Goal: Task Accomplishment & Management: Use online tool/utility

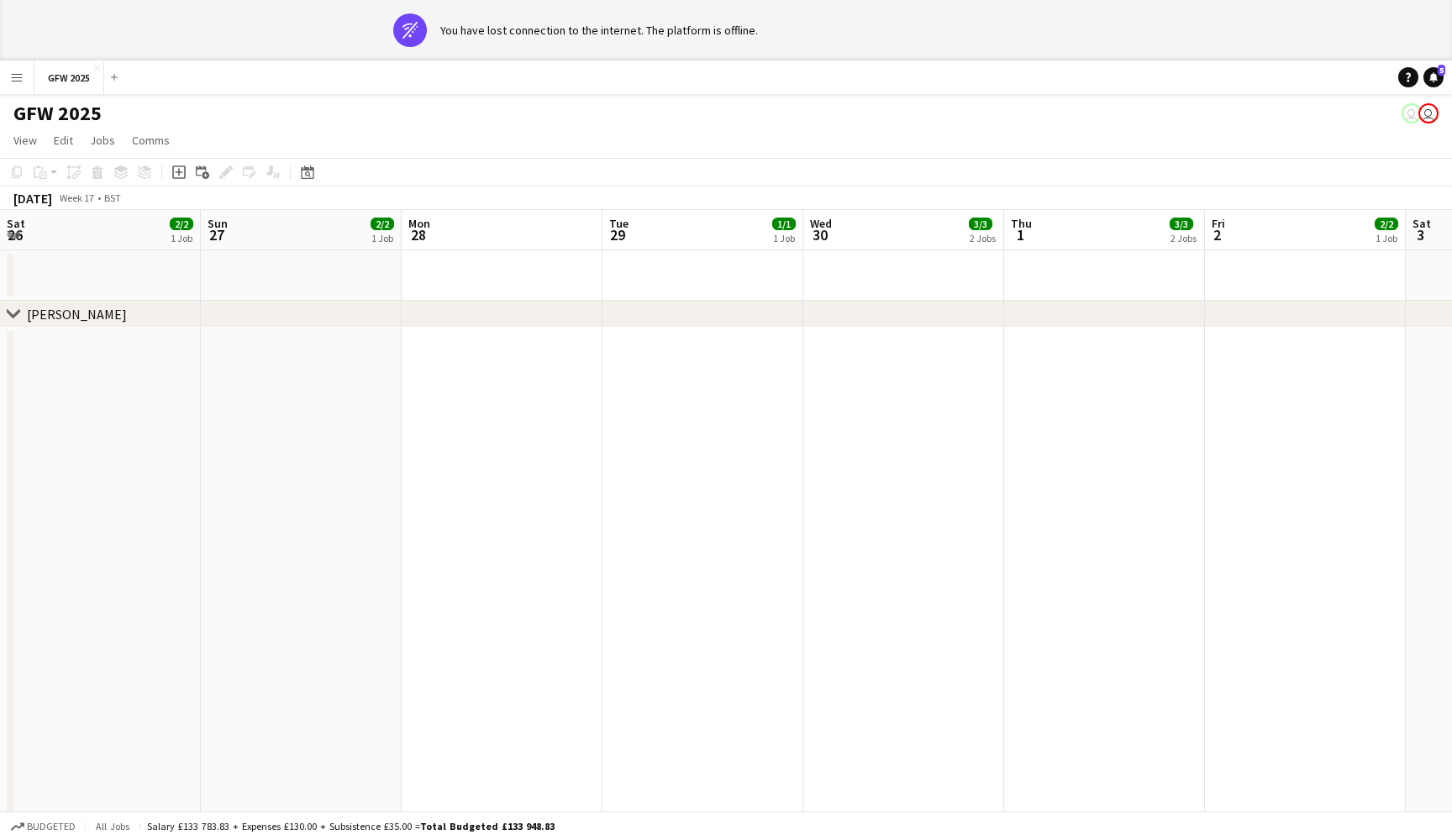
scroll to position [0, 393]
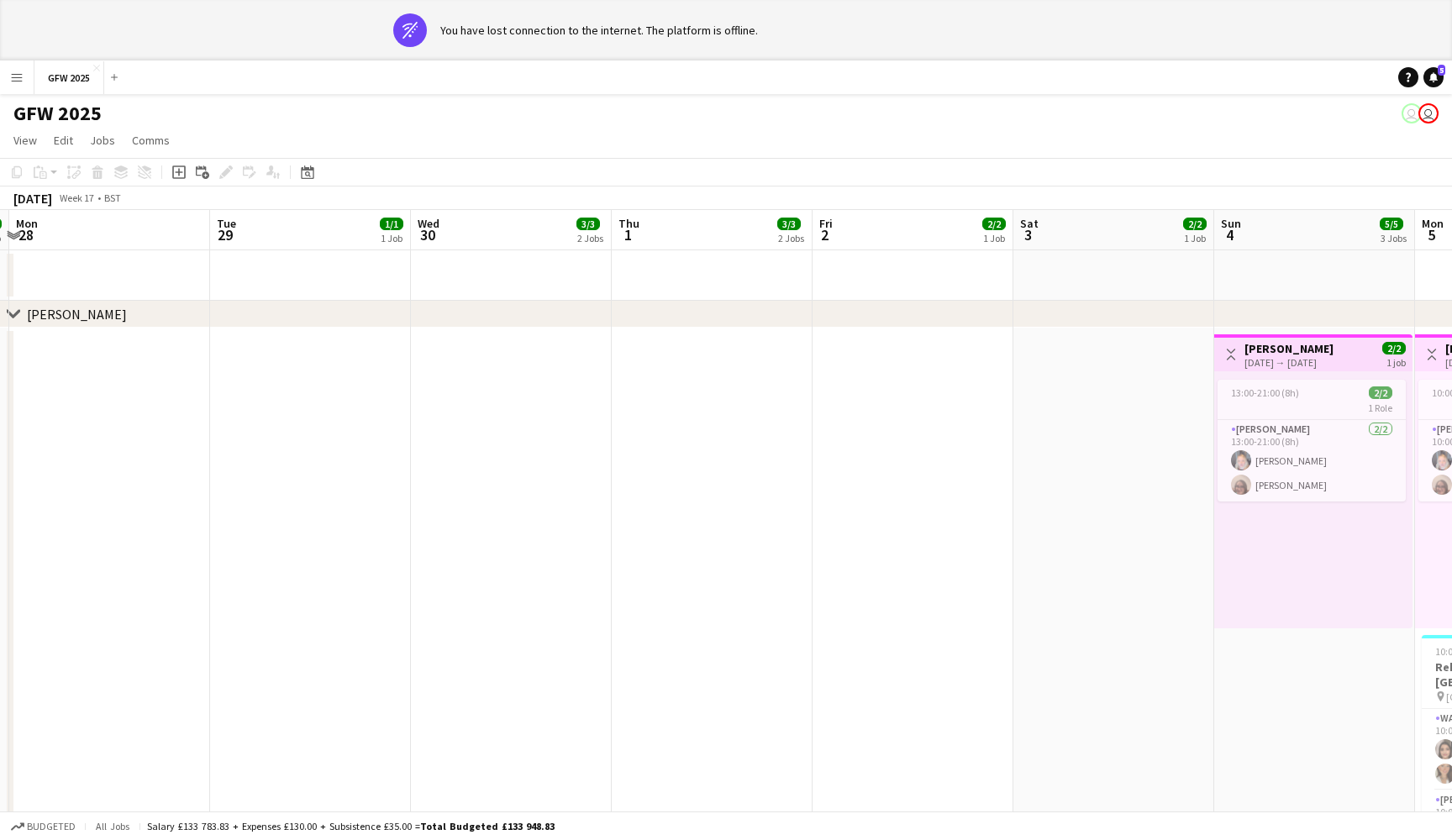
click at [818, 388] on app-date-cell at bounding box center [913, 618] width 201 height 580
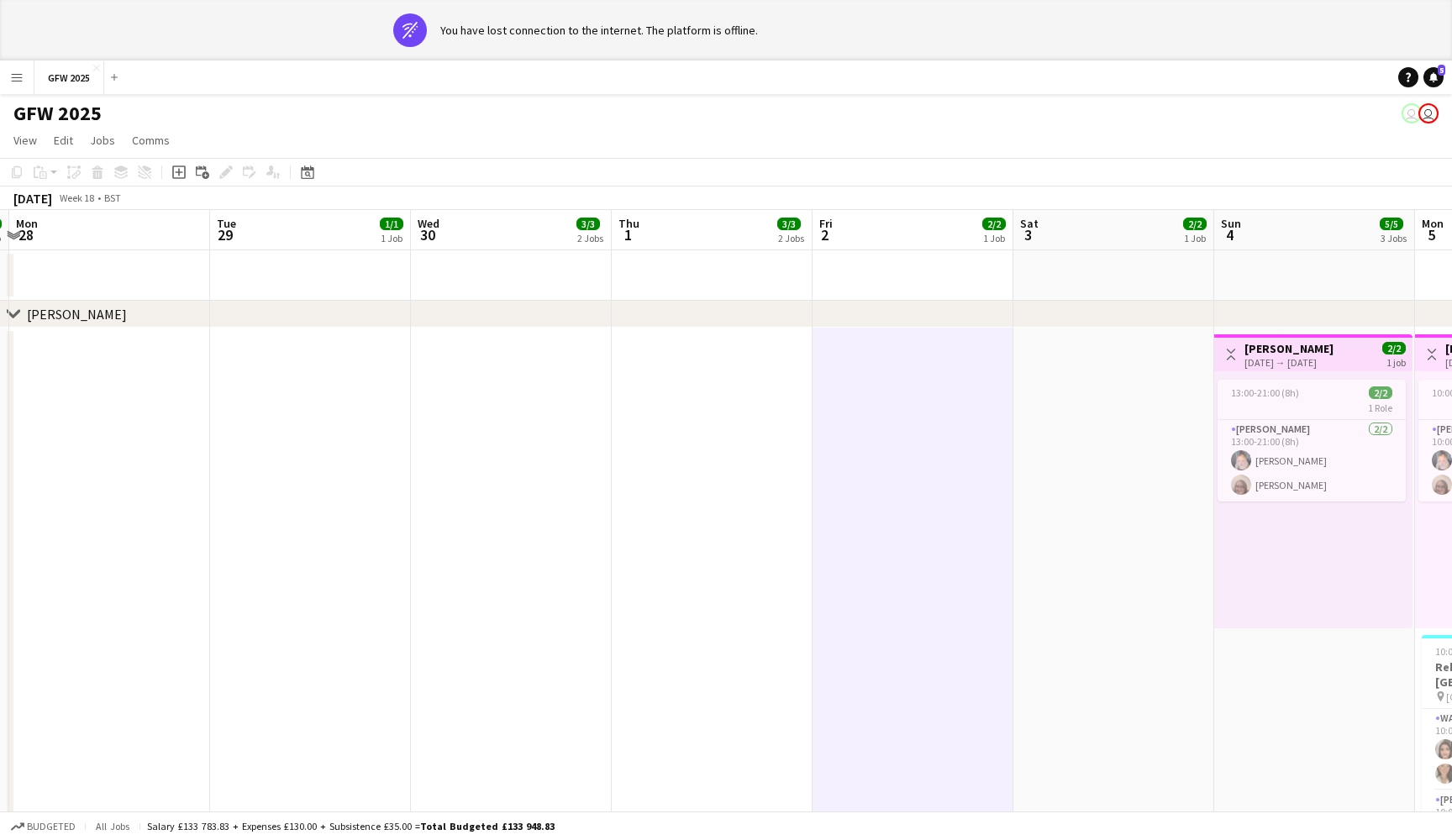
scroll to position [0, 448]
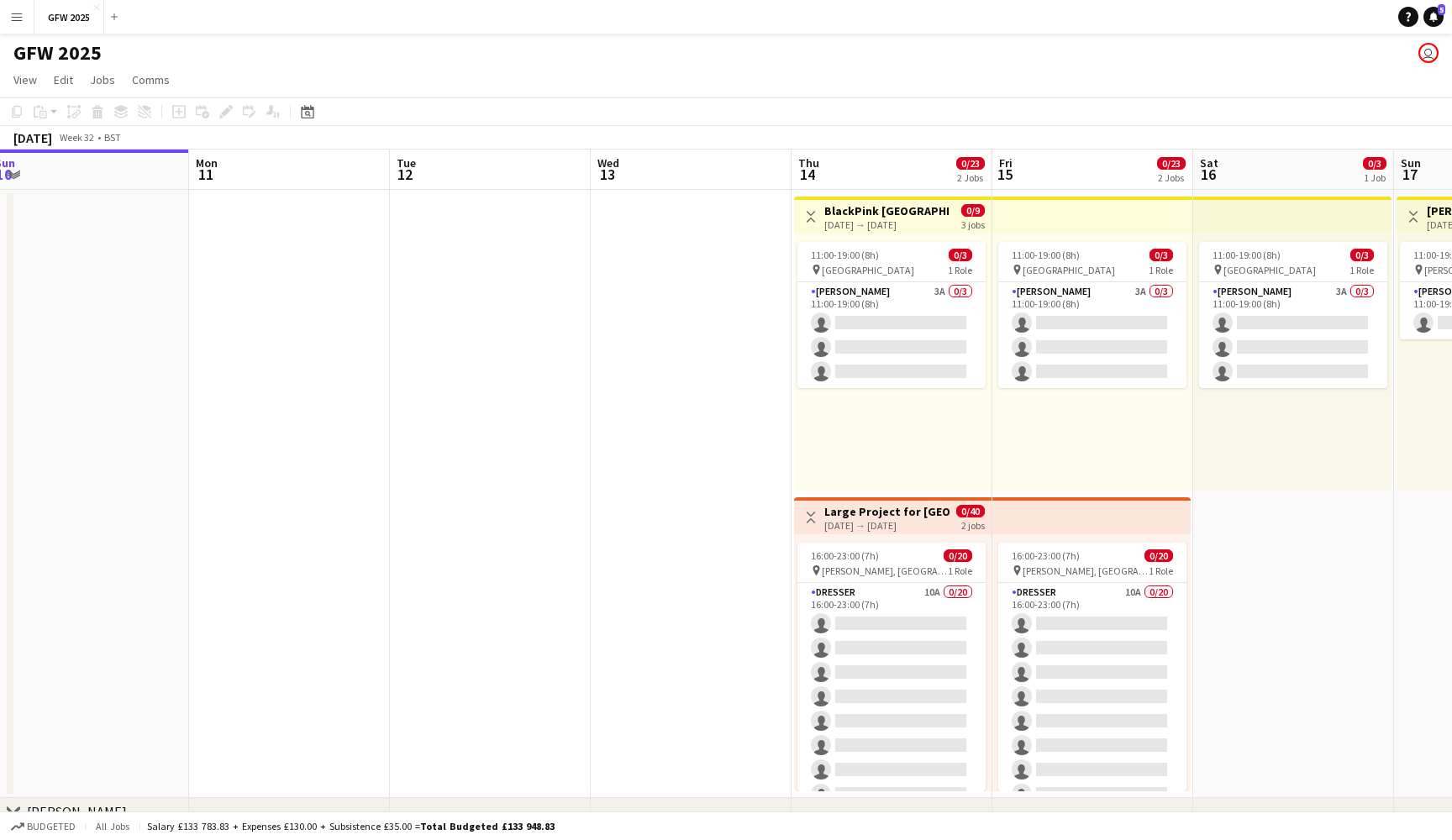
scroll to position [0, 615]
click at [898, 318] on app-card-role "[PERSON_NAME] 3A 0/3 11:00-19:00 (8h) single-neutral-actions single-neutral-act…" at bounding box center [891, 335] width 188 height 106
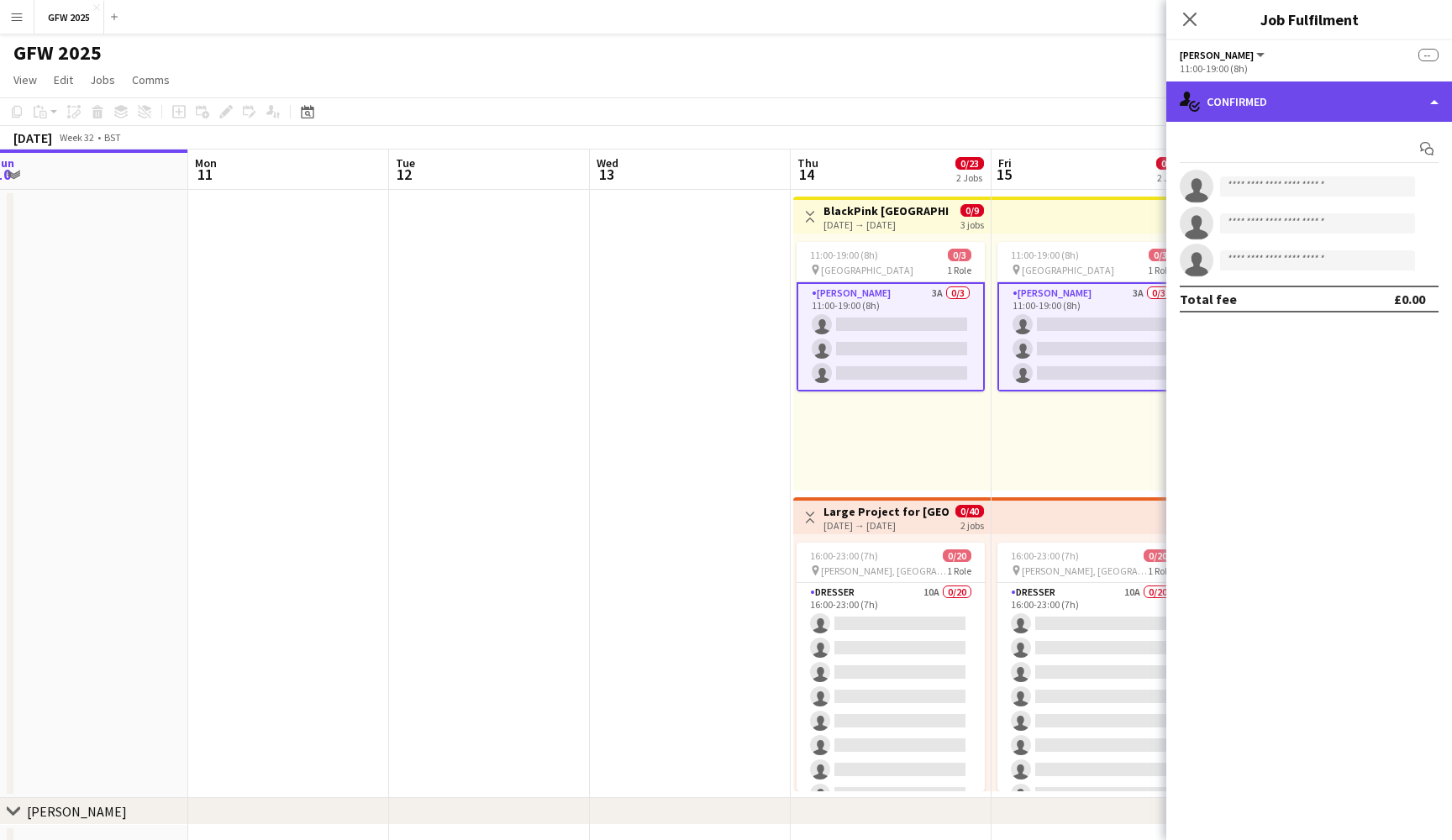
click at [1320, 102] on div "single-neutral-actions-check-2 Confirmed" at bounding box center [1309, 101] width 285 height 40
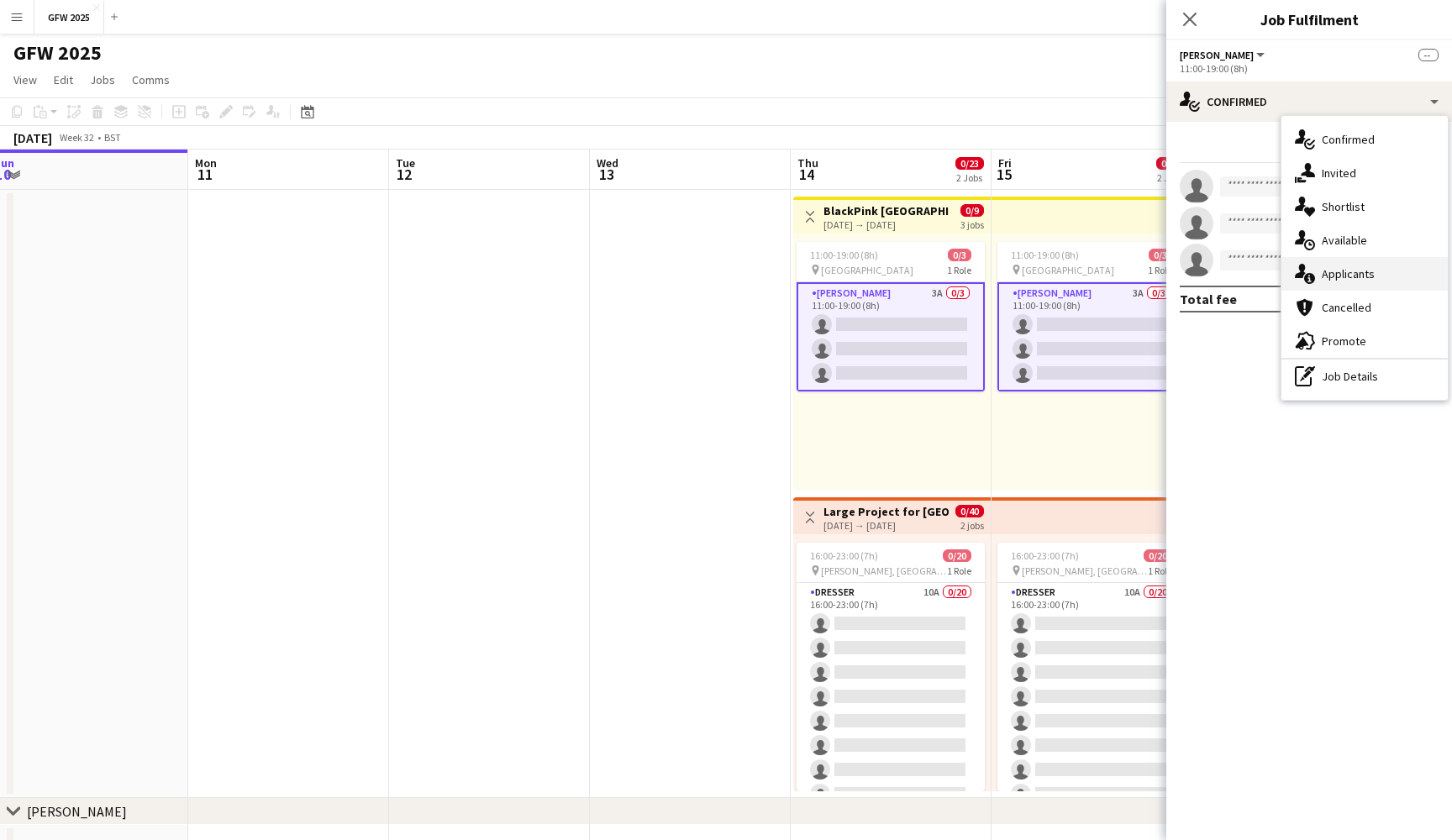
click at [1353, 269] on div "single-neutral-actions-information Applicants" at bounding box center [1365, 274] width 167 height 34
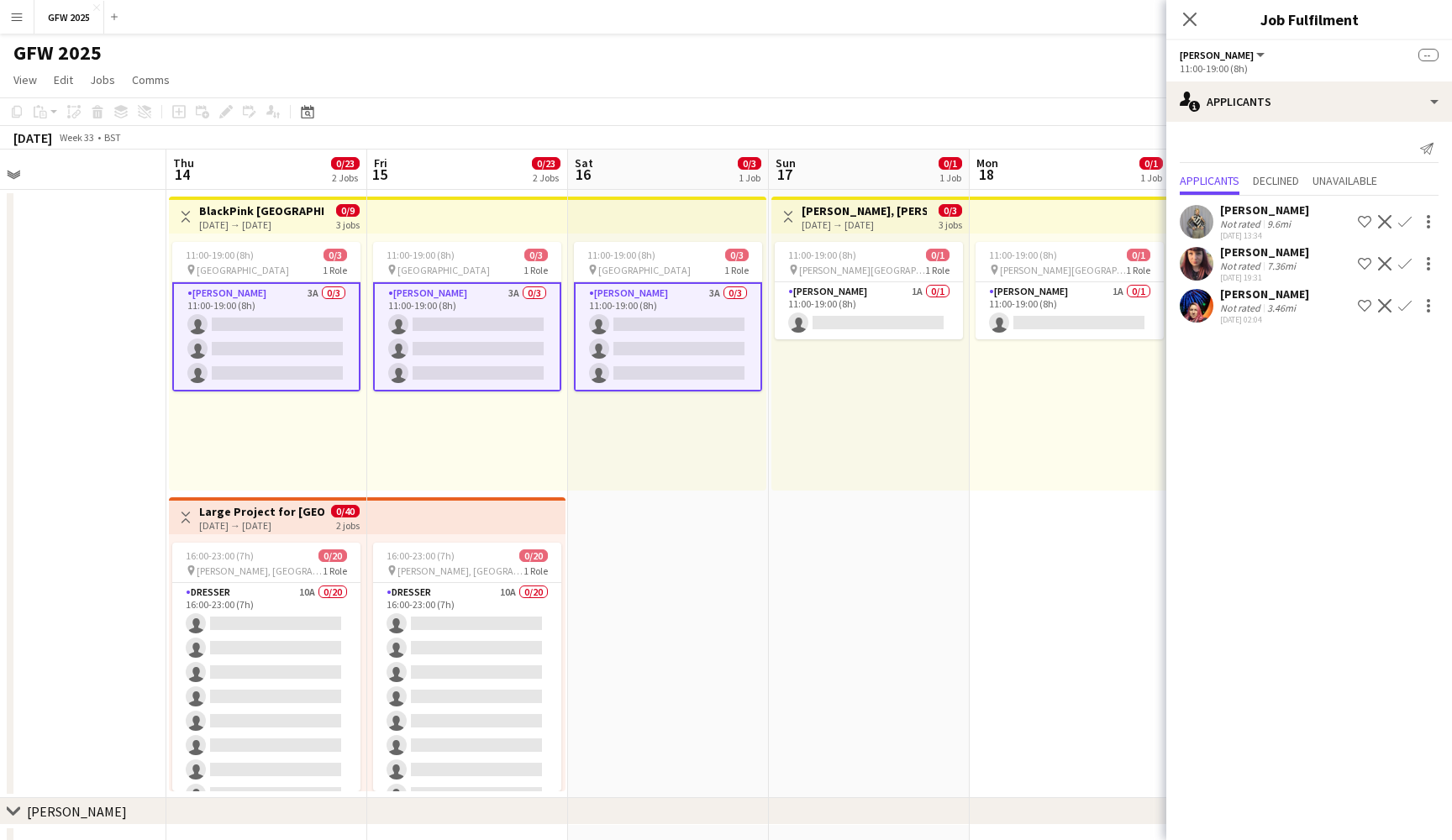
scroll to position [0, 451]
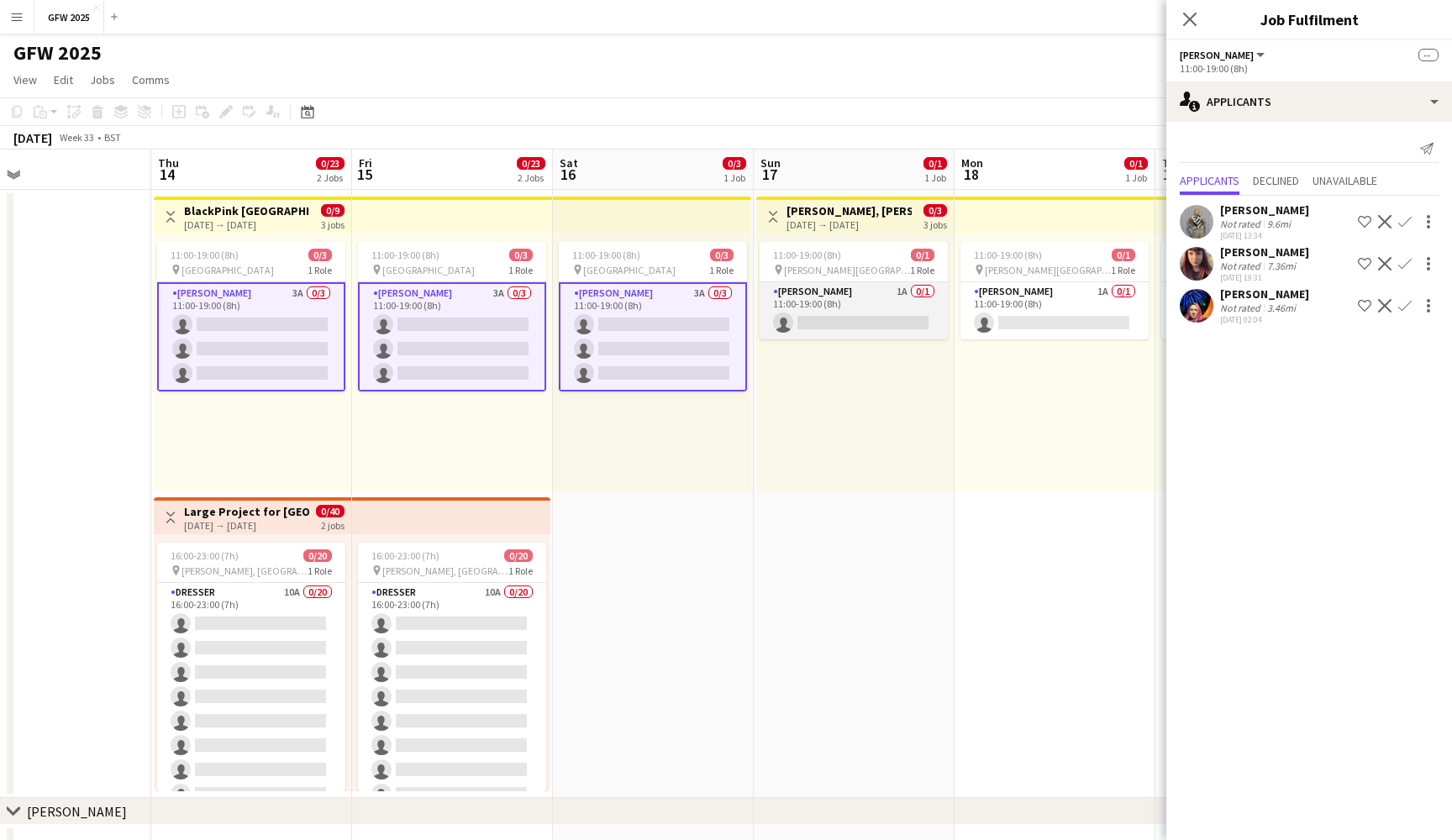
click at [891, 297] on app-card-role "[PERSON_NAME] 1A 0/1 11:00-19:00 (8h) single-neutral-actions" at bounding box center [854, 311] width 188 height 57
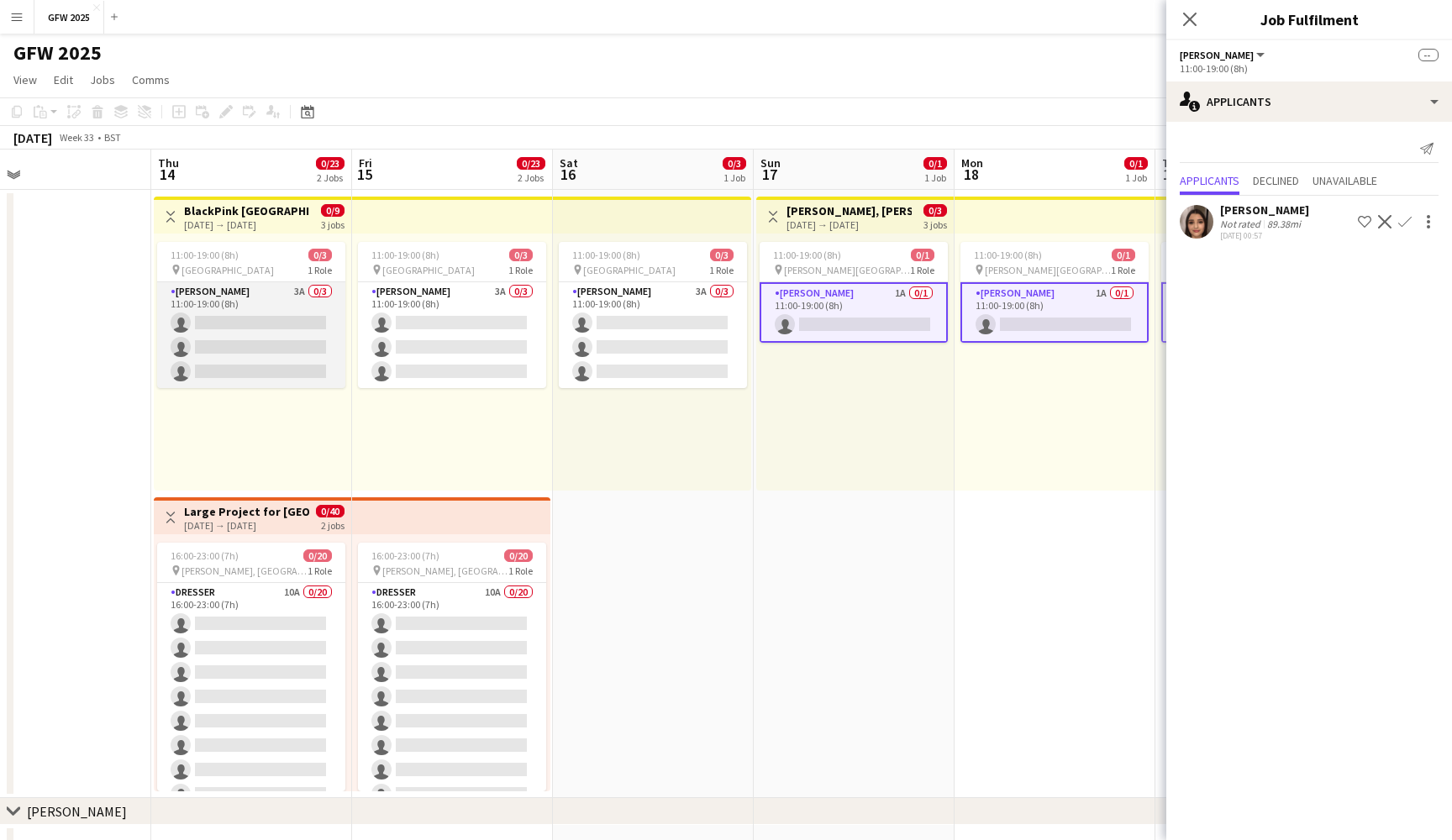
click at [304, 318] on app-card-role "[PERSON_NAME] 3A 0/3 11:00-19:00 (8h) single-neutral-actions single-neutral-act…" at bounding box center [251, 335] width 188 height 106
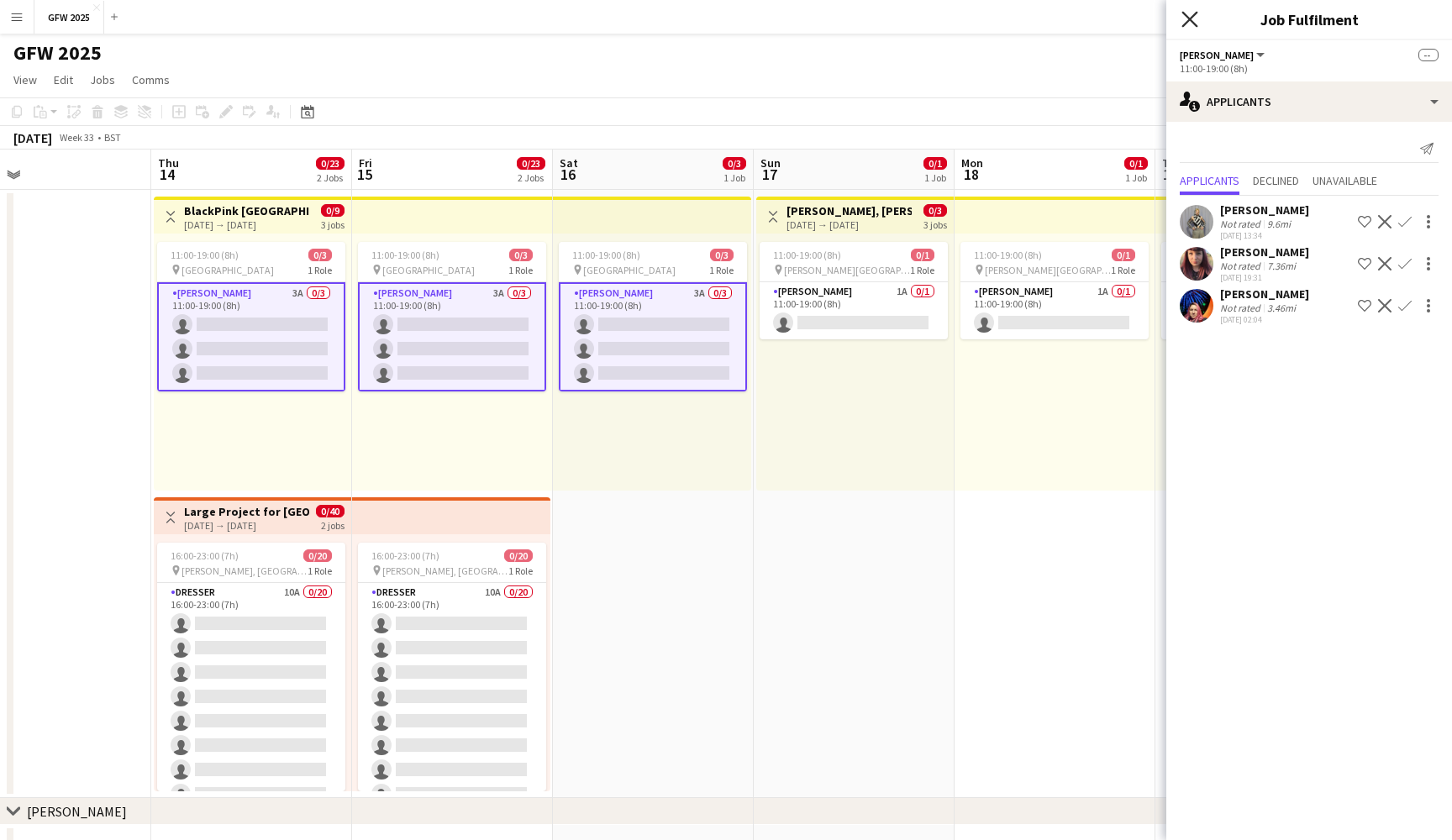
click at [1193, 14] on icon "Close pop-in" at bounding box center [1189, 19] width 16 height 16
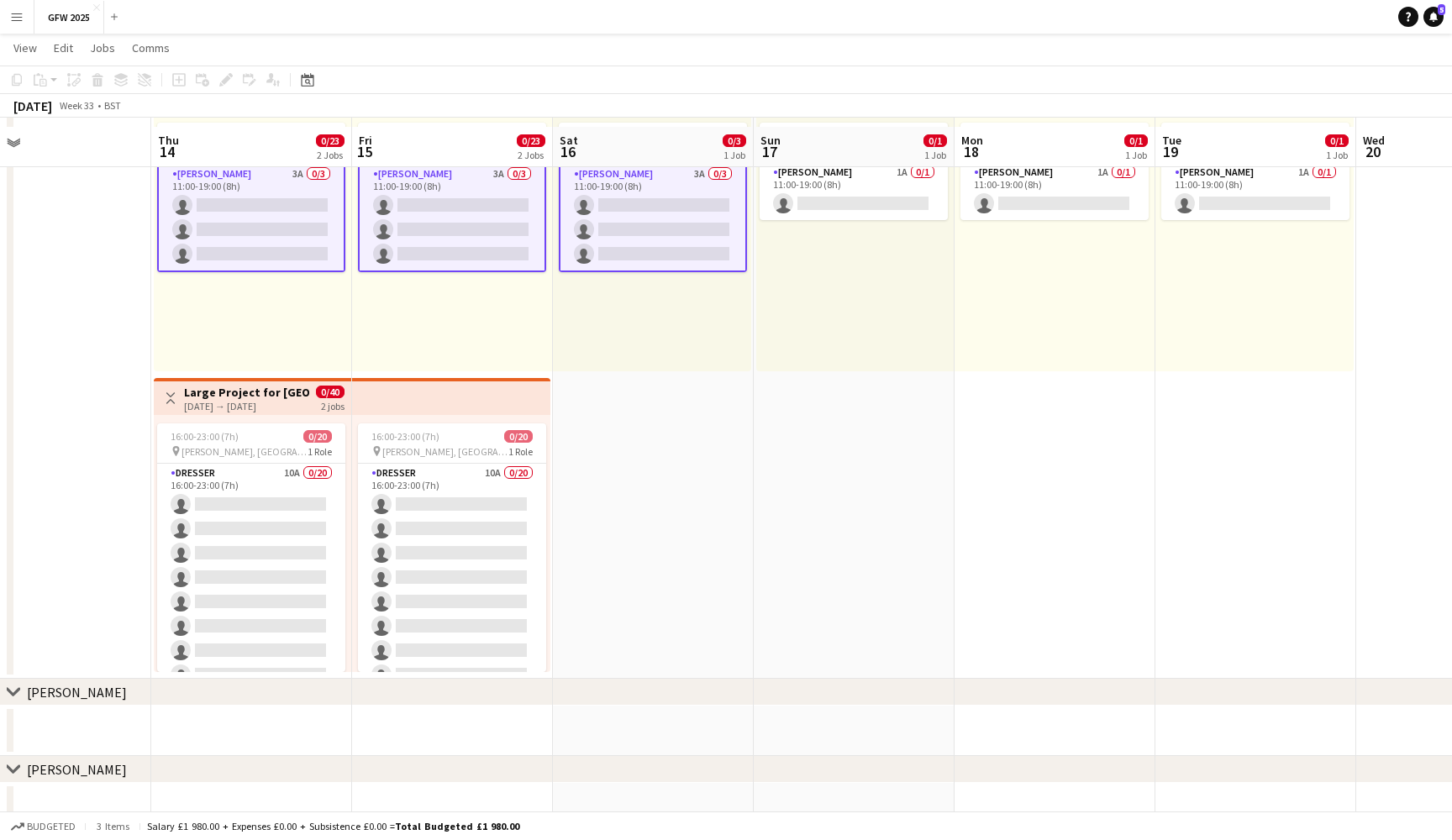
scroll to position [126, 0]
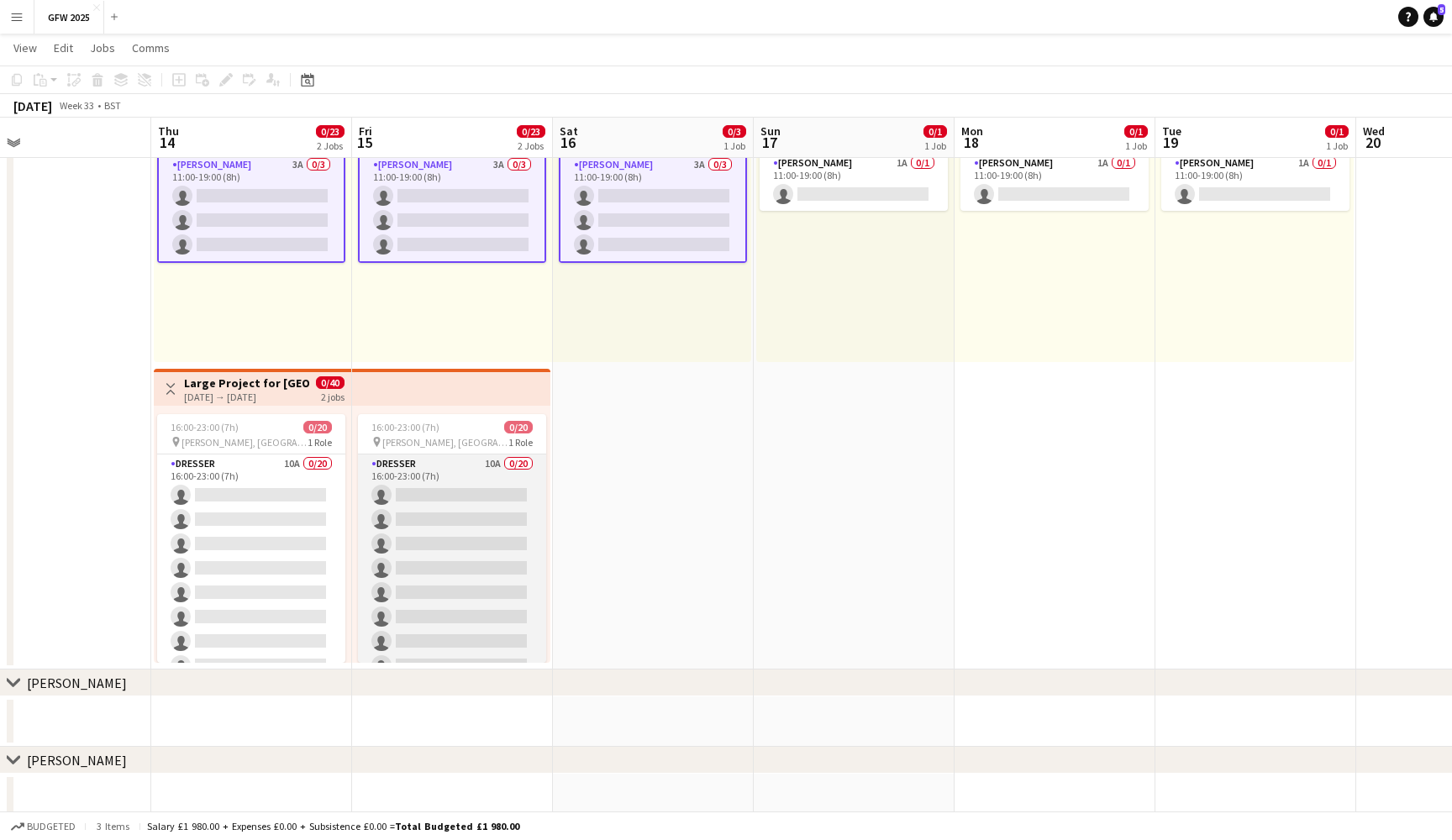
click at [514, 505] on app-card-role "Dresser 10A 0/20 16:00-23:00 (7h) single-neutral-actions single-neutral-actions…" at bounding box center [452, 714] width 188 height 520
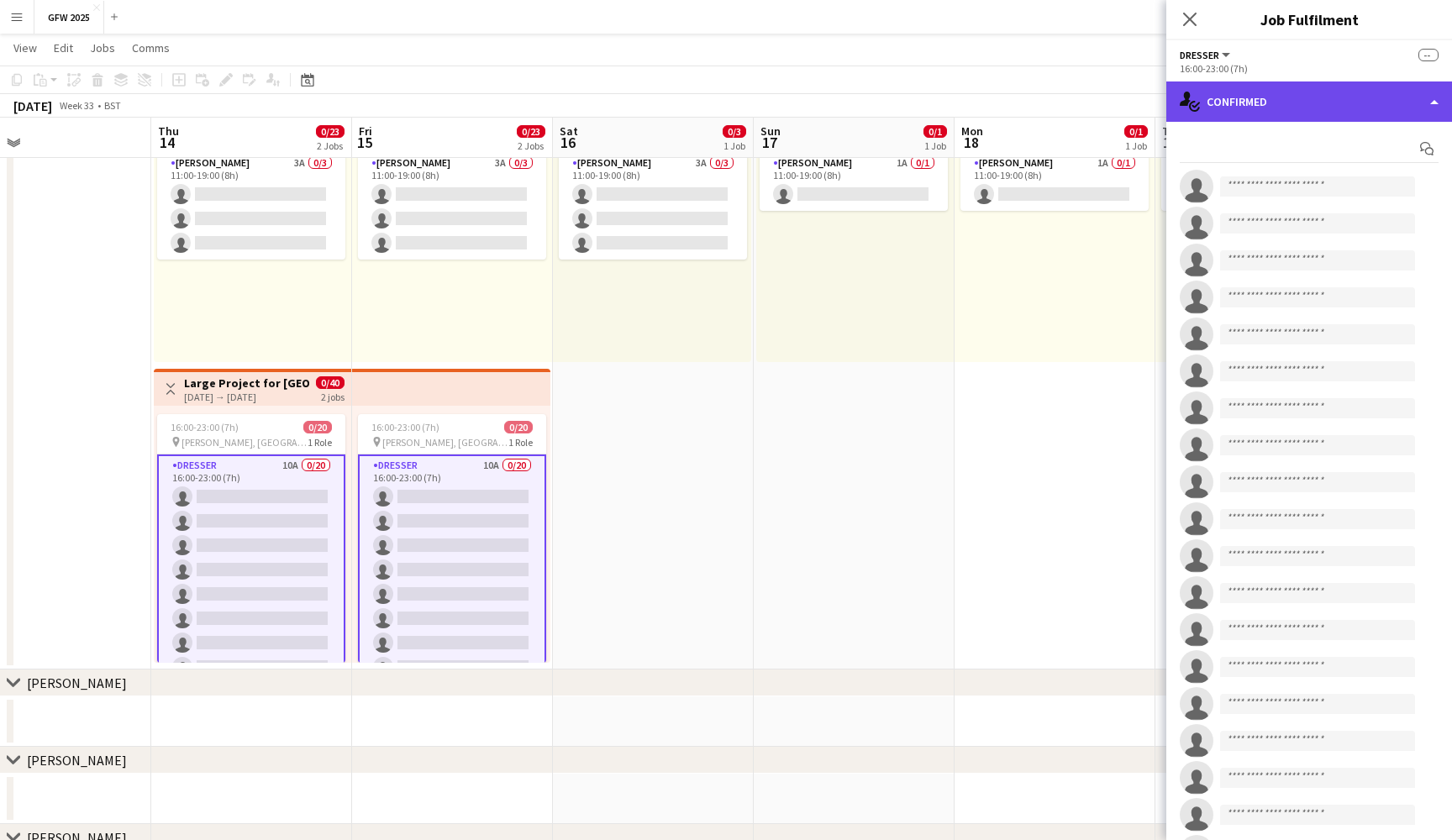
click at [1395, 103] on div "single-neutral-actions-check-2 Confirmed" at bounding box center [1309, 101] width 285 height 40
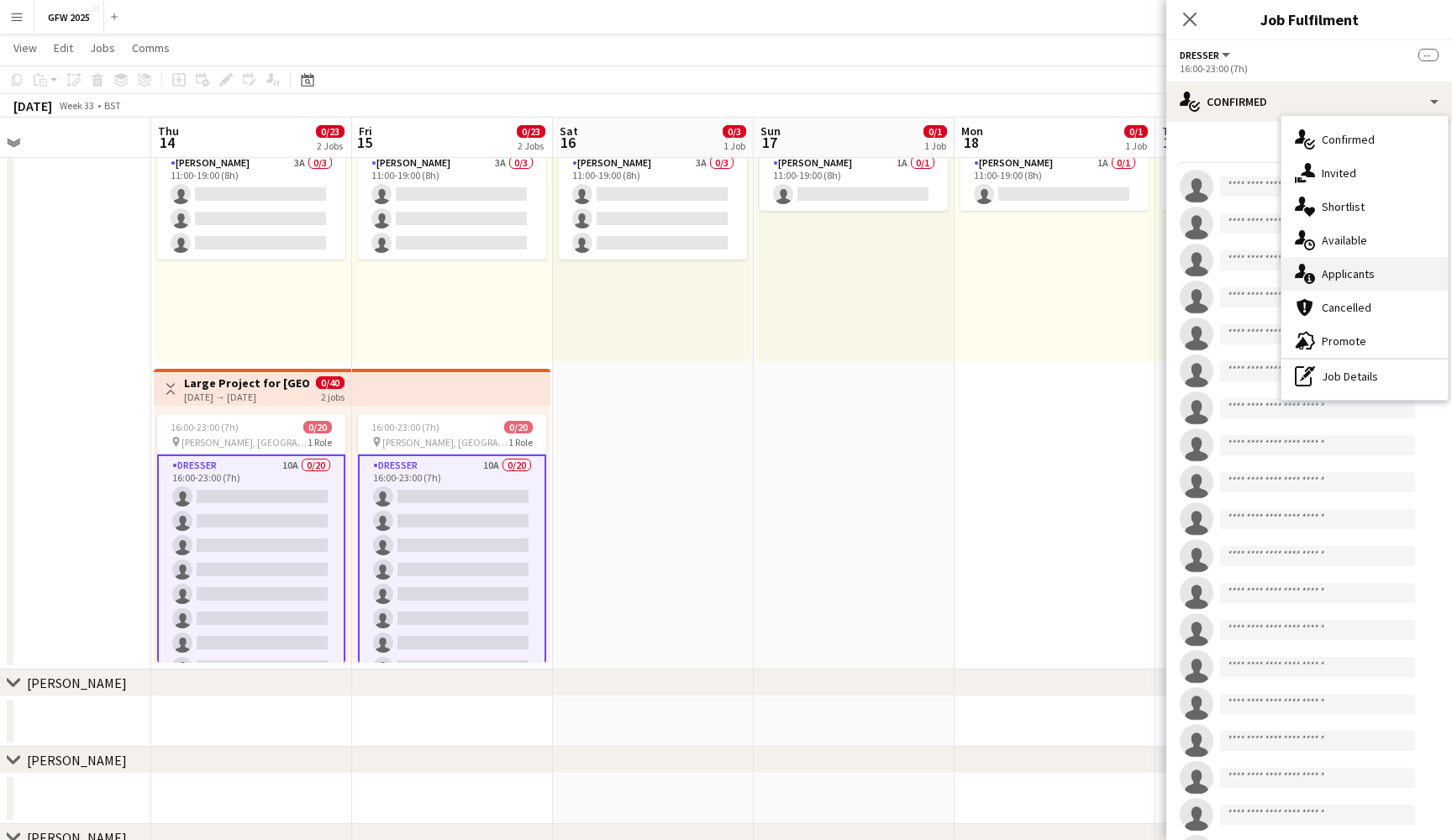
click at [1392, 277] on div "single-neutral-actions-information Applicants" at bounding box center [1365, 274] width 167 height 34
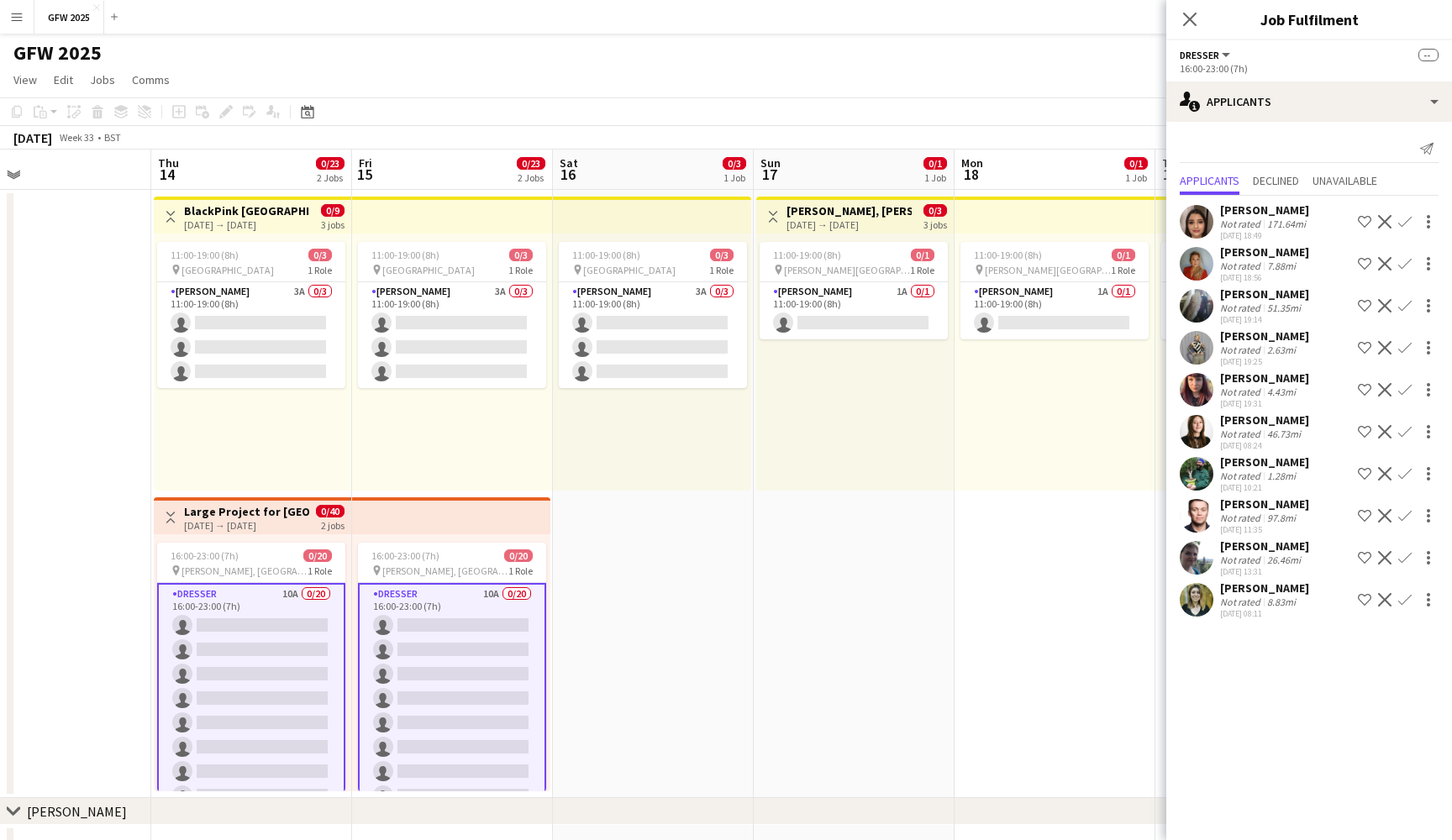
scroll to position [0, 0]
